Goal: Navigation & Orientation: Find specific page/section

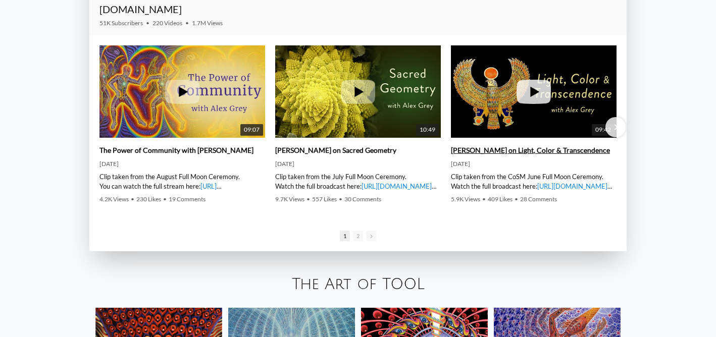
scroll to position [1467, 0]
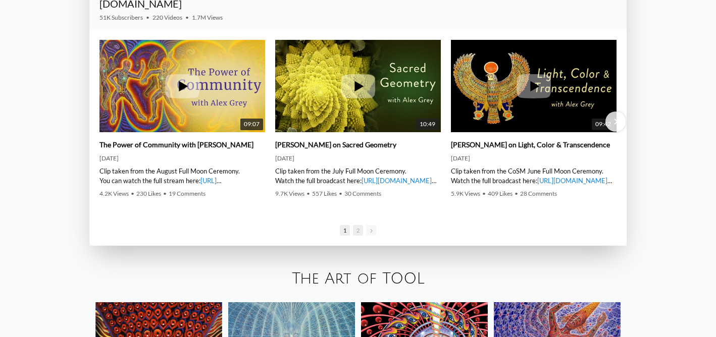
click at [359, 231] on span "2" at bounding box center [358, 230] width 10 height 11
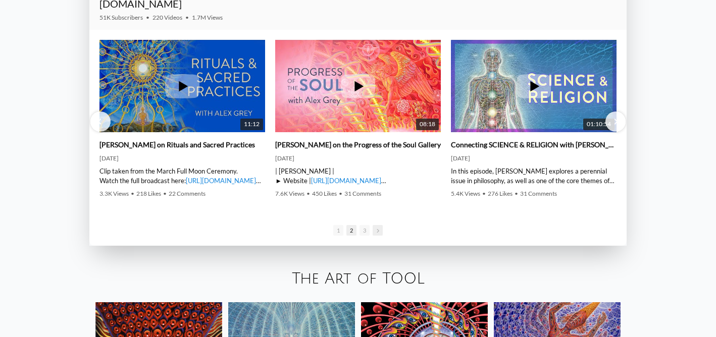
click at [378, 231] on span "Go to next slide" at bounding box center [378, 230] width 10 height 11
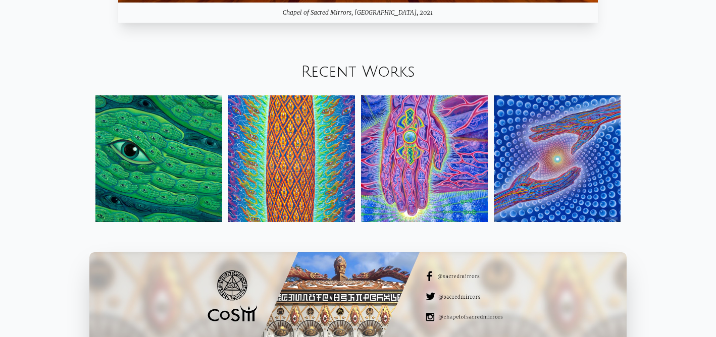
scroll to position [1047, 0]
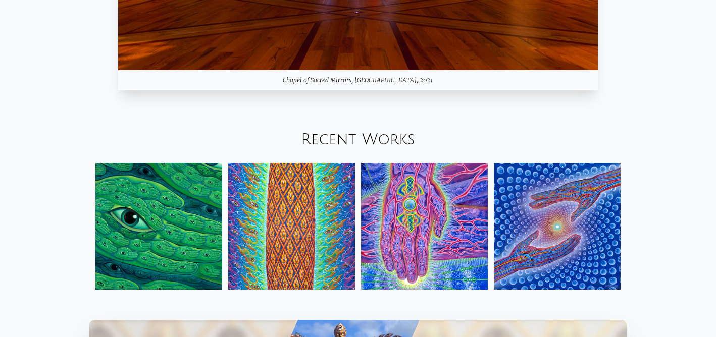
click at [577, 234] on img at bounding box center [557, 226] width 127 height 127
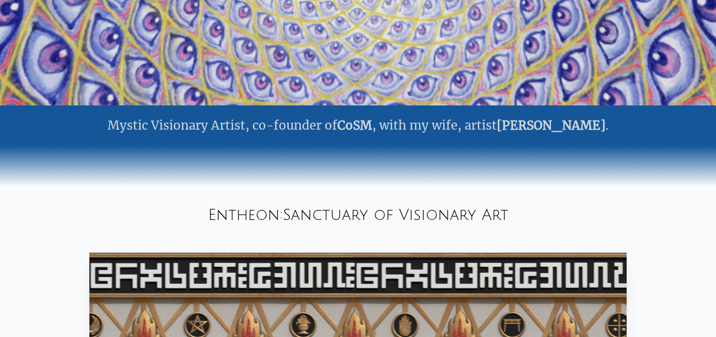
scroll to position [0, 0]
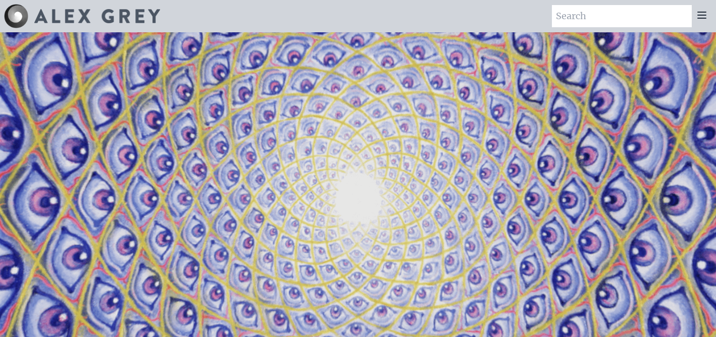
click at [701, 13] on icon at bounding box center [702, 15] width 12 height 12
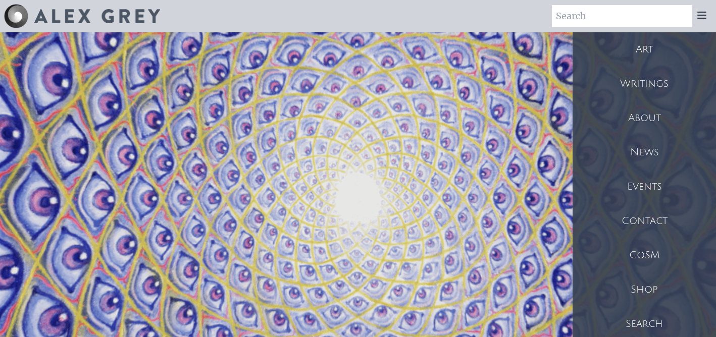
click at [637, 184] on div "Events" at bounding box center [644, 187] width 143 height 34
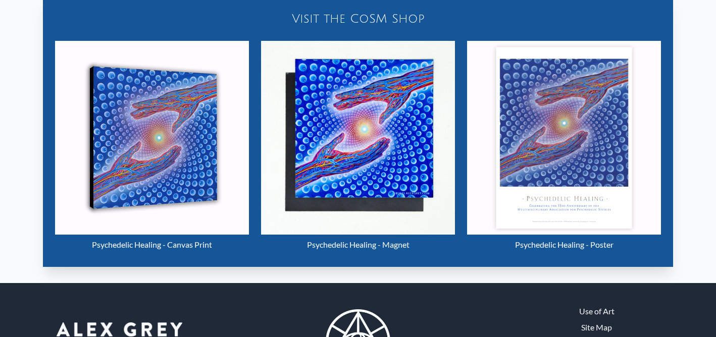
scroll to position [433, 0]
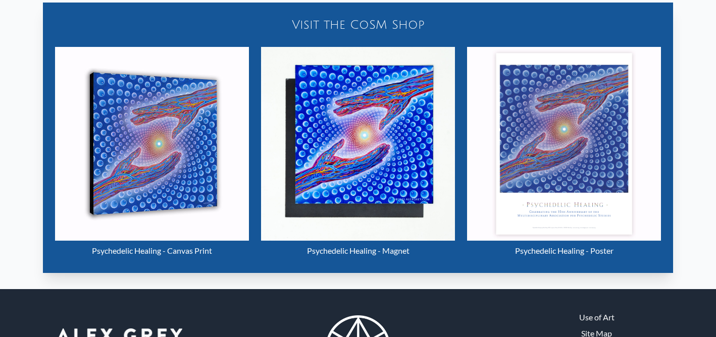
click at [600, 158] on img "1 / 15" at bounding box center [564, 144] width 194 height 194
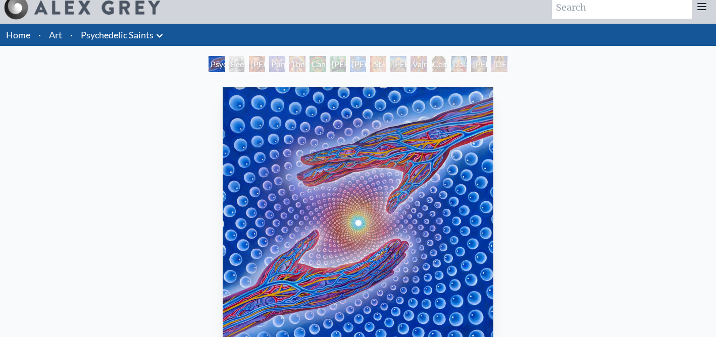
scroll to position [0, 0]
